Goal: Information Seeking & Learning: Learn about a topic

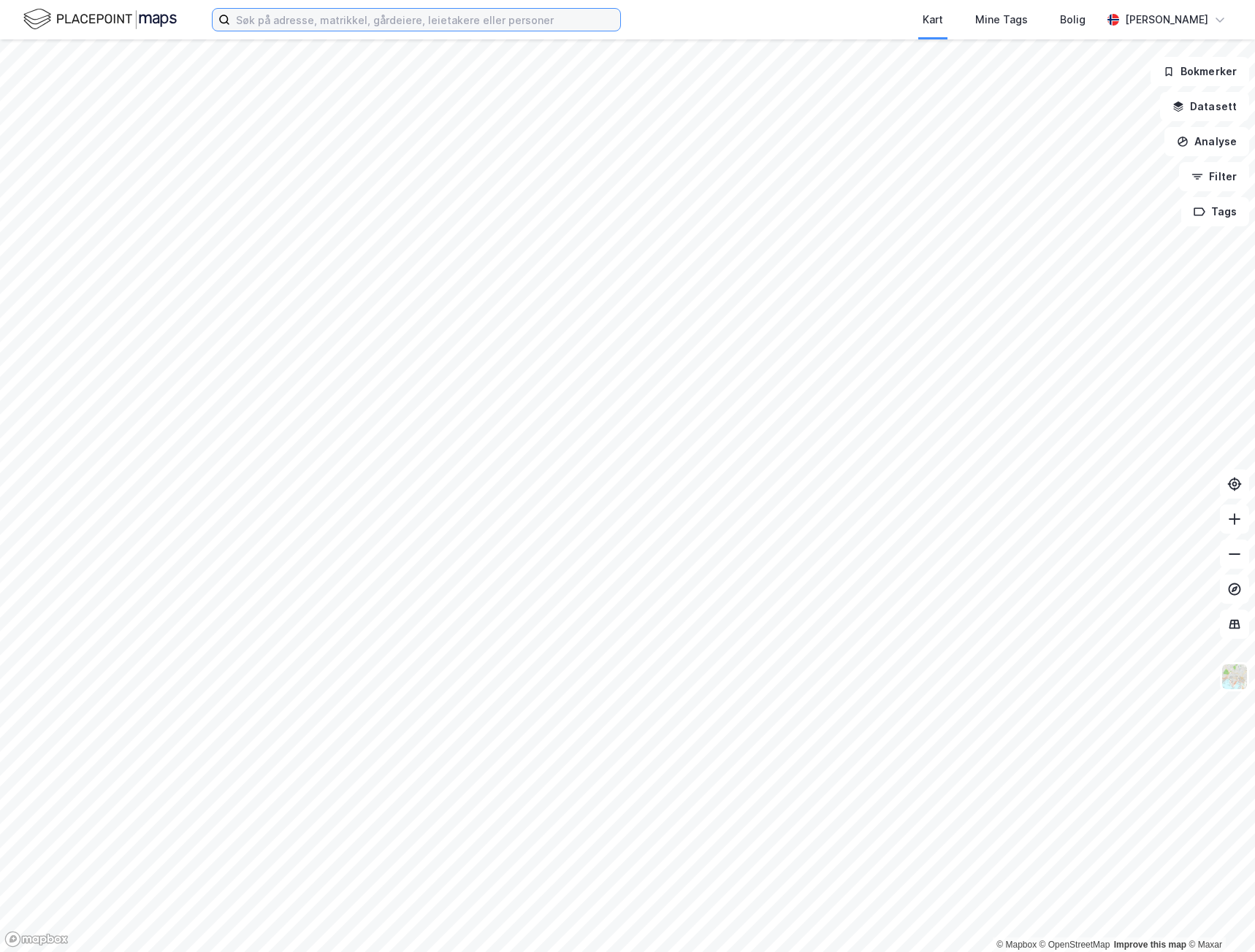
click at [367, 17] on input at bounding box center [425, 19] width 390 height 22
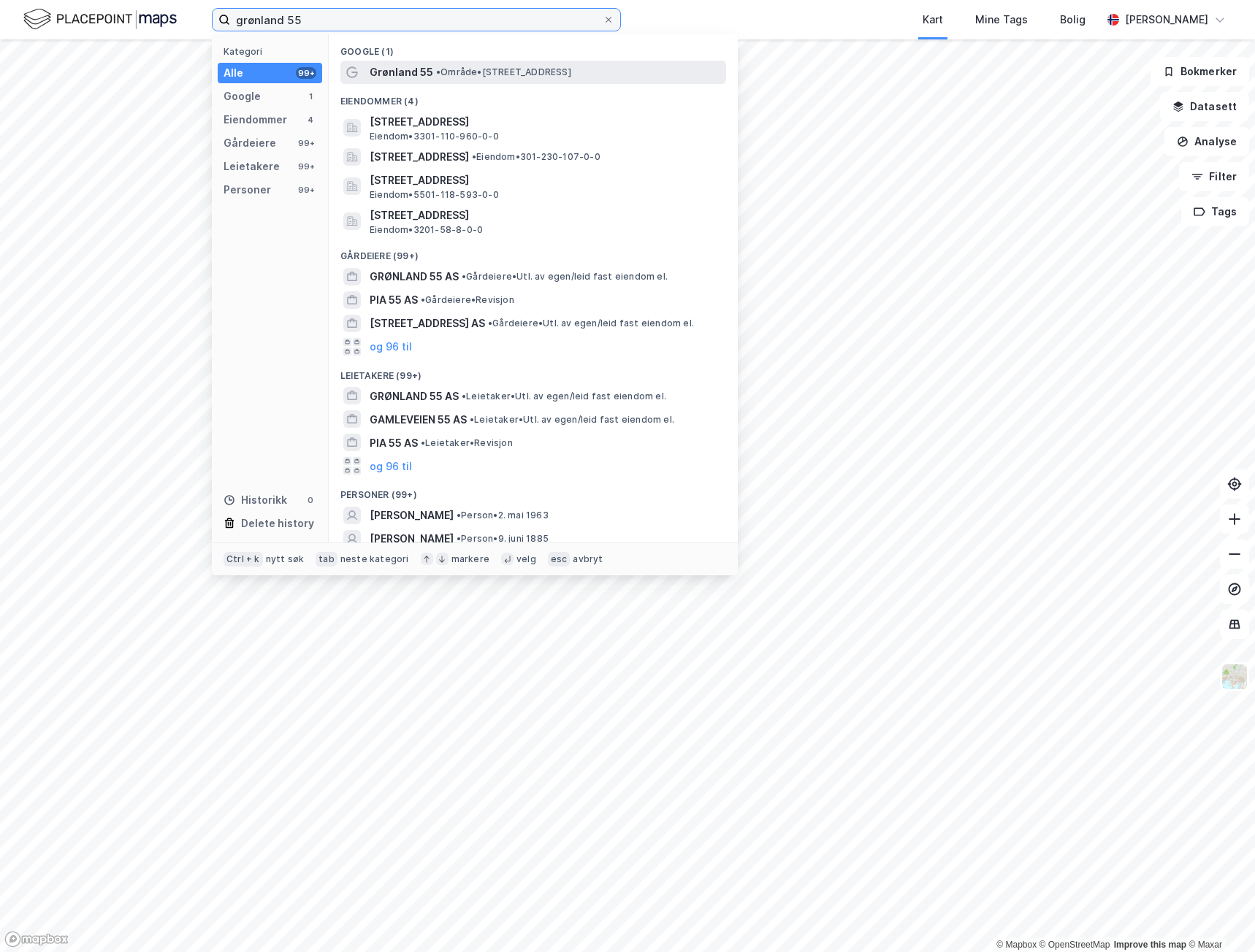
type input "grønland 55"
click at [503, 72] on span "• Område • [STREET_ADDRESS]" at bounding box center [503, 72] width 135 height 12
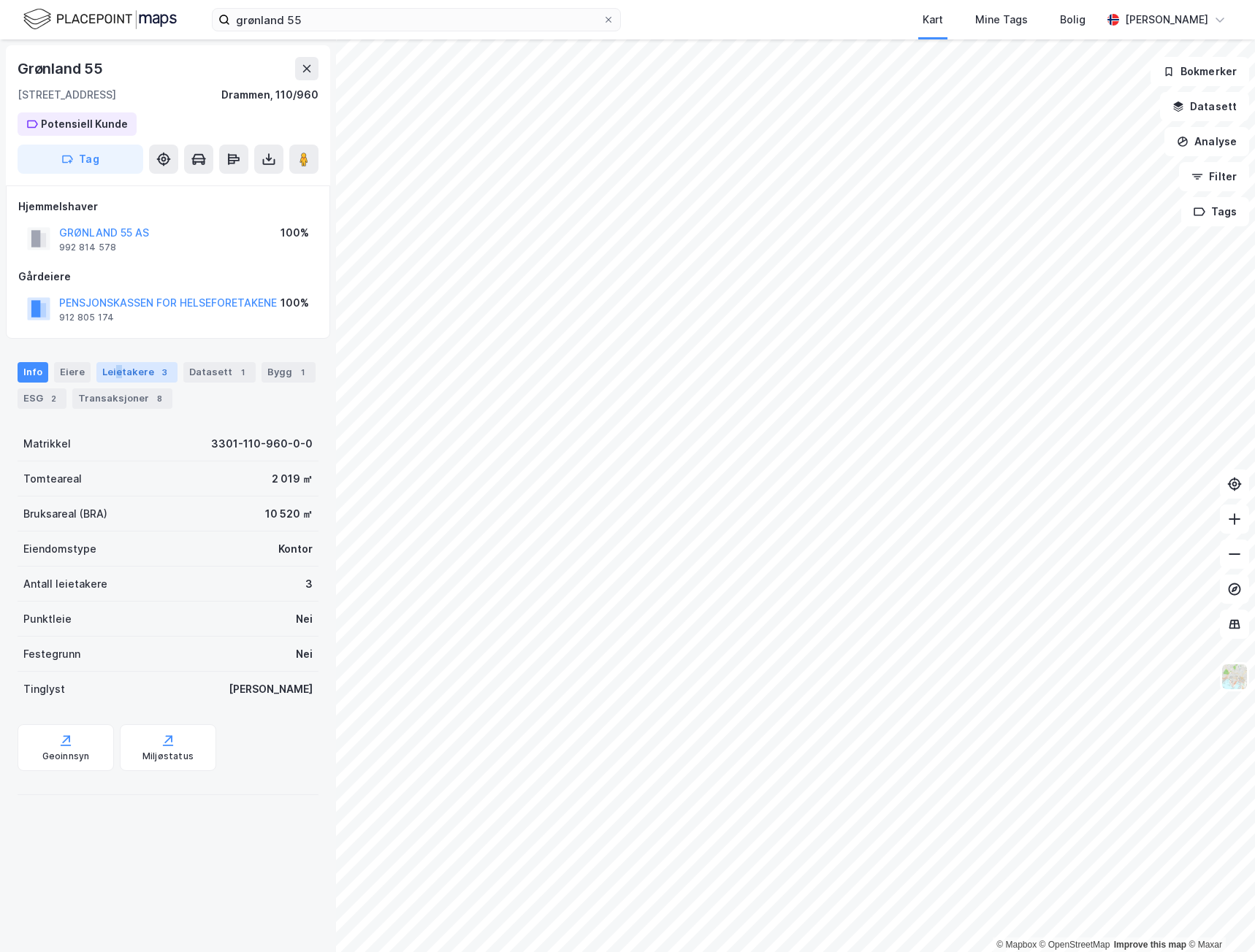
click at [117, 370] on div "Leietakere 3" at bounding box center [137, 372] width 81 height 20
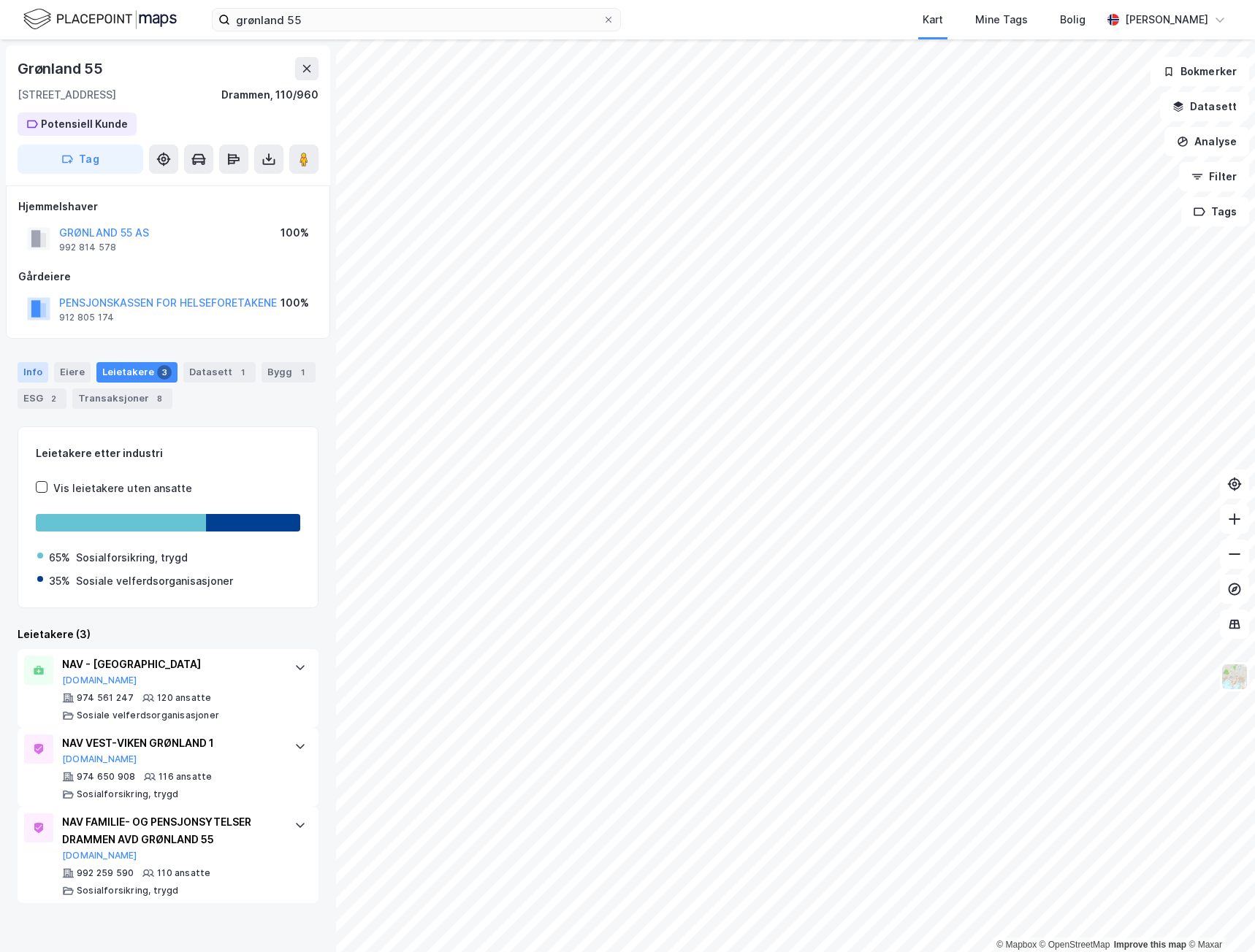
click at [23, 366] on div "Info" at bounding box center [33, 372] width 31 height 20
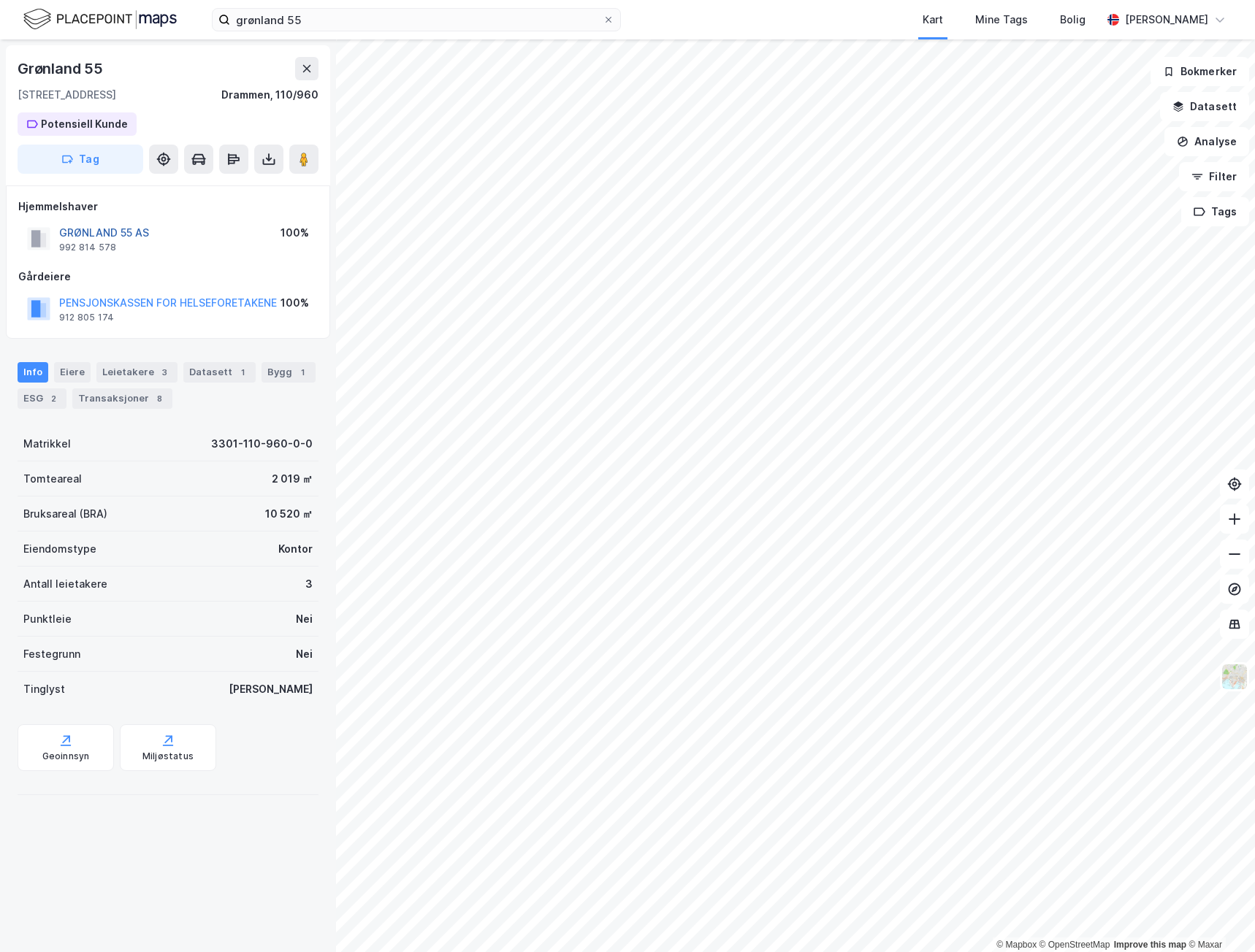
click at [0, 0] on button "GRØNLAND 55 AS" at bounding box center [0, 0] width 0 height 0
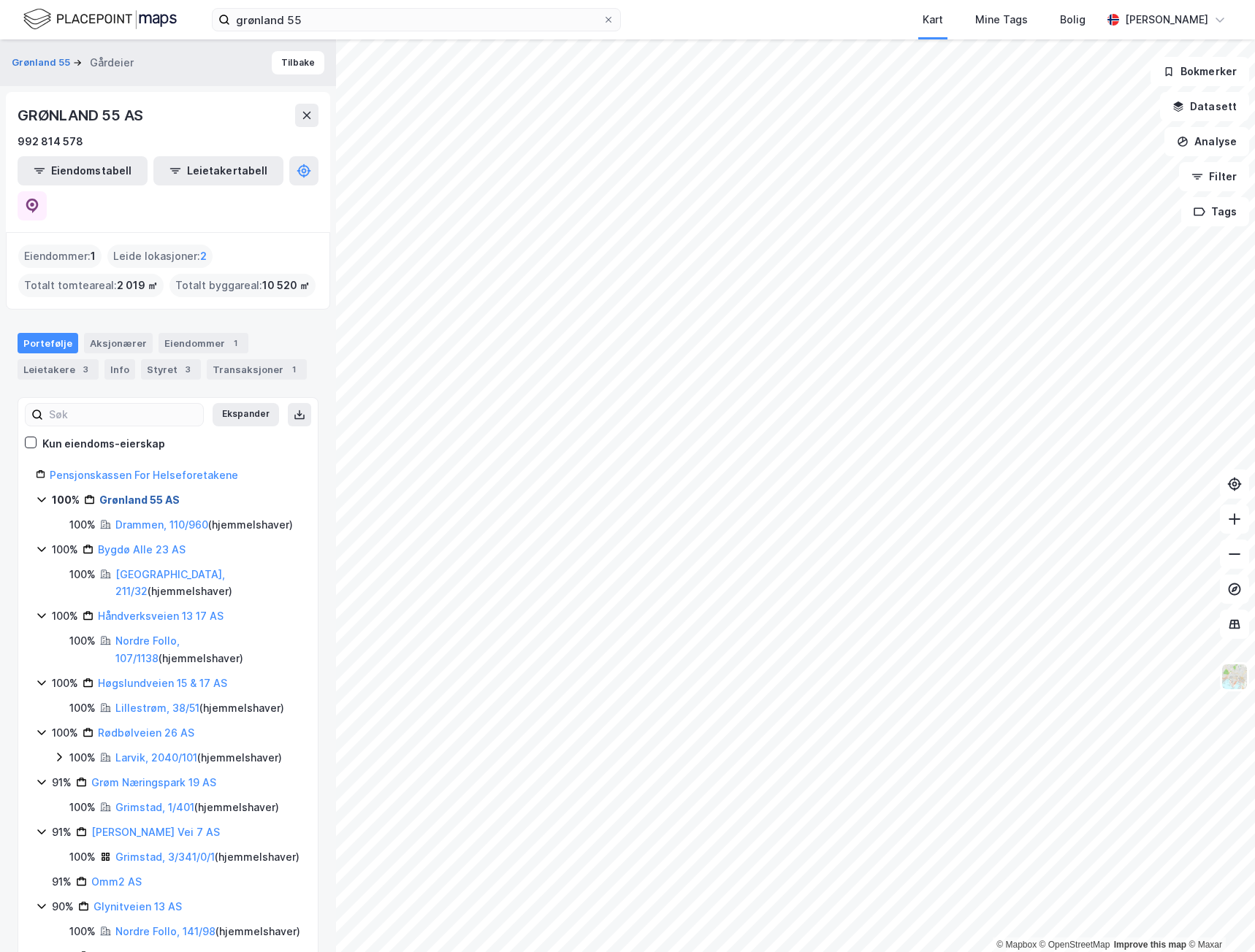
click at [152, 494] on link "Grønland 55 AS" at bounding box center [139, 499] width 81 height 12
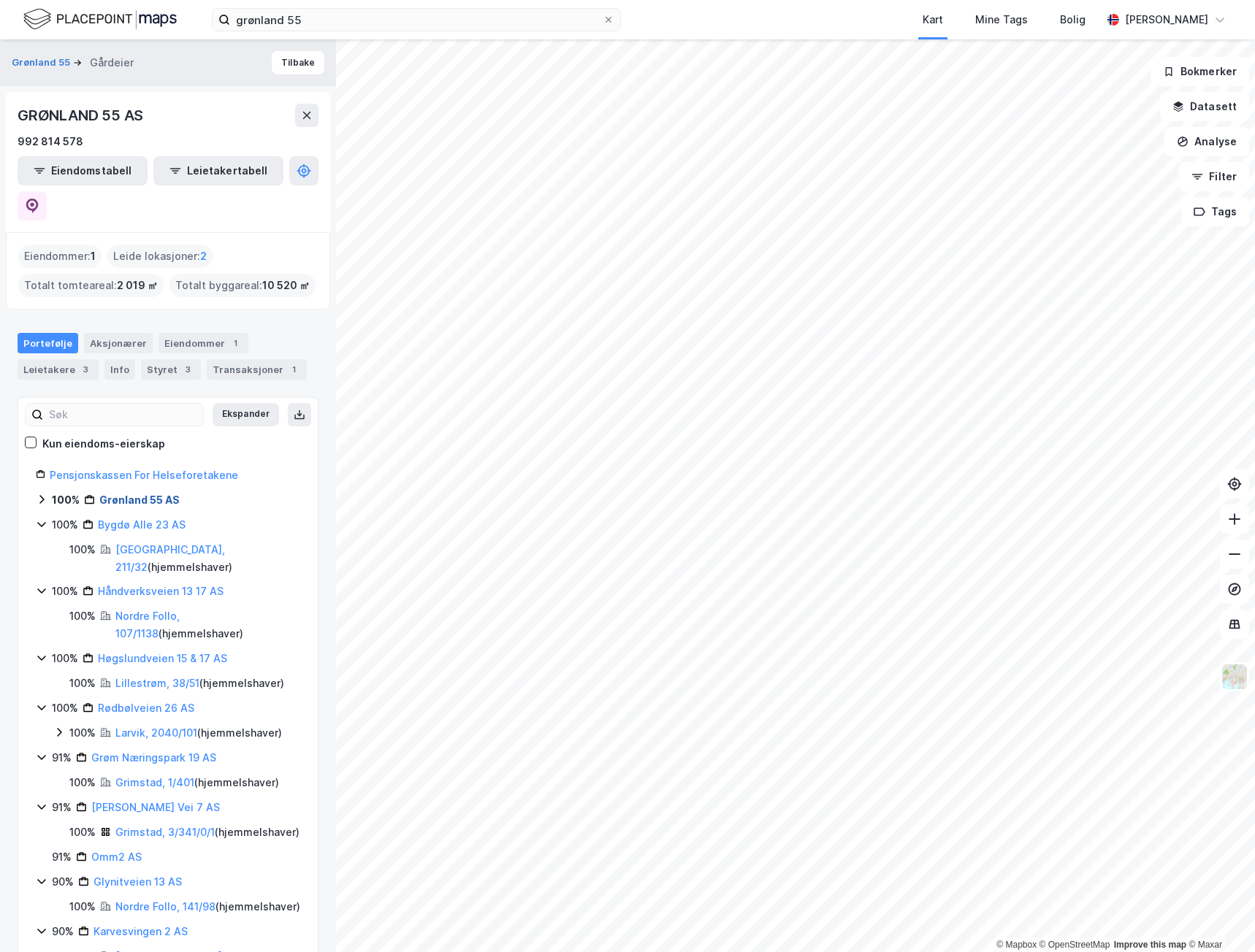
click at [152, 494] on link "Grønland 55 AS" at bounding box center [139, 499] width 81 height 12
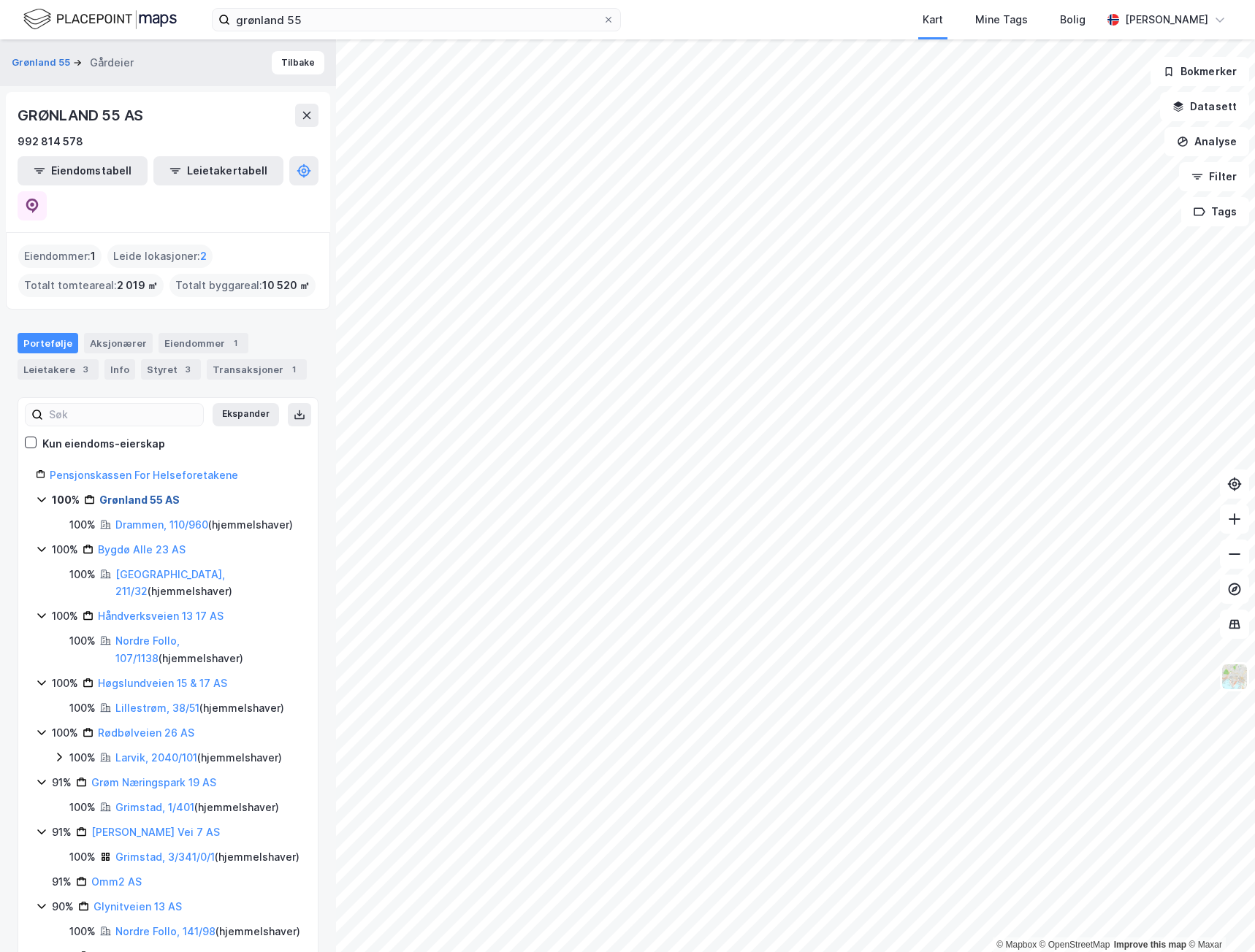
click at [154, 494] on link "Grønland 55 AS" at bounding box center [139, 499] width 81 height 12
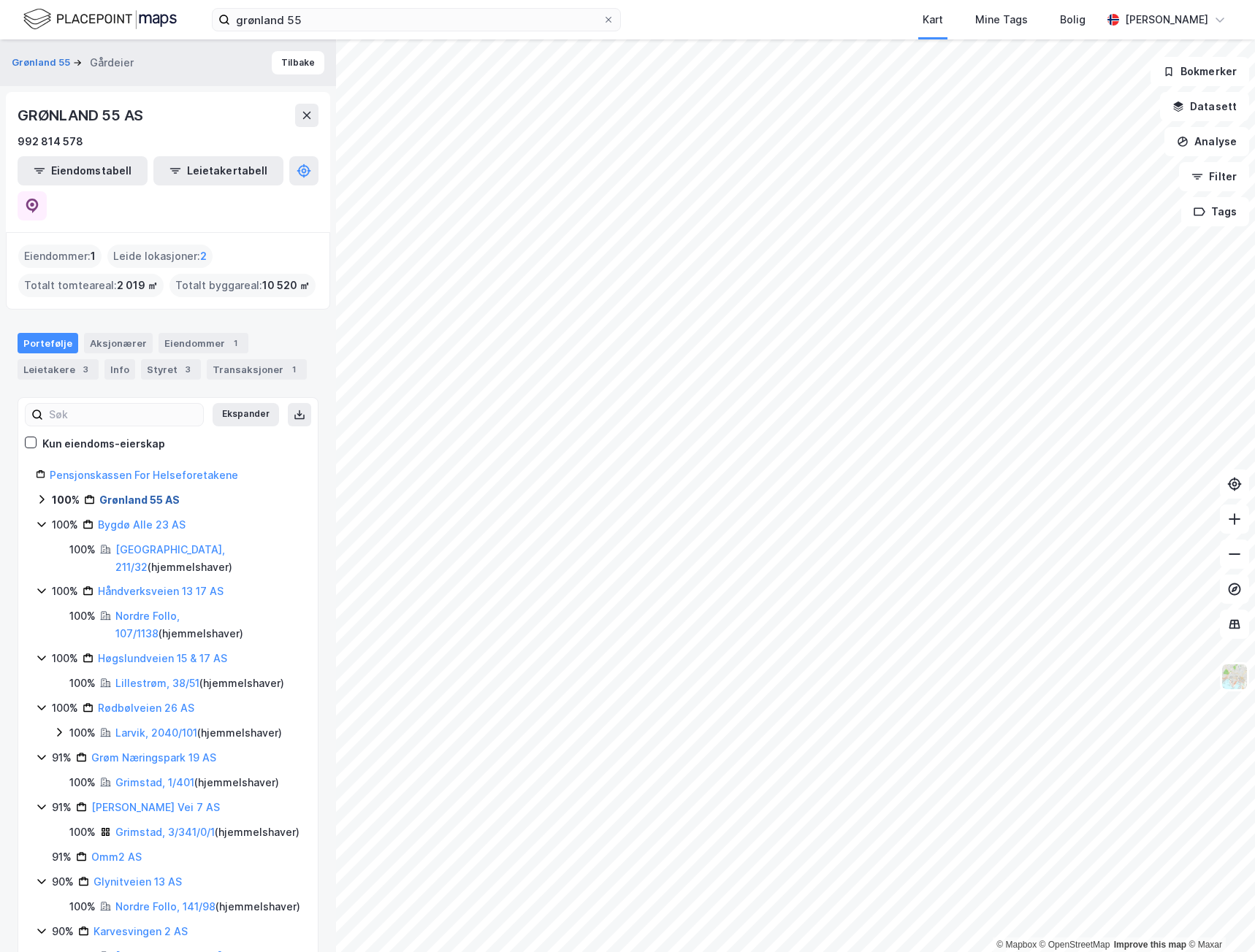
click at [154, 494] on link "Grønland 55 AS" at bounding box center [139, 499] width 81 height 12
